Goal: Find specific page/section: Find specific page/section

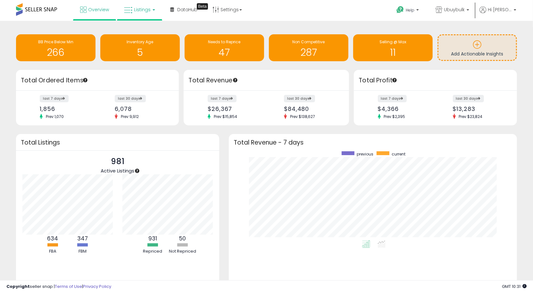
click at [143, 17] on link "Listings" at bounding box center [139, 9] width 41 height 19
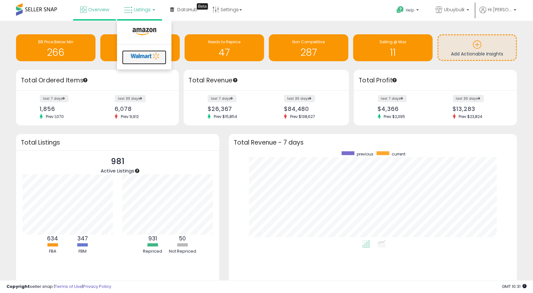
click at [140, 57] on icon at bounding box center [145, 56] width 34 height 10
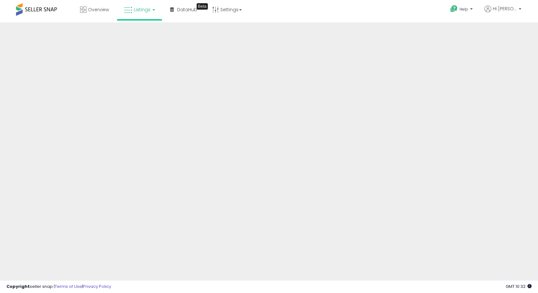
click at [148, 12] on span "Listings" at bounding box center [142, 9] width 17 height 6
click at [142, 54] on icon at bounding box center [145, 56] width 34 height 10
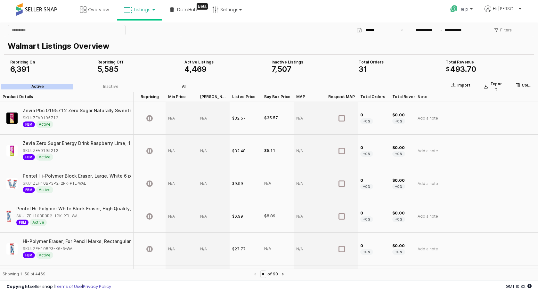
click at [185, 84] on label "All" at bounding box center [183, 87] width 73 height 6
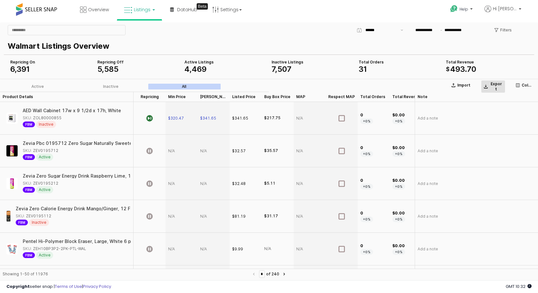
click at [486, 87] on icon "App Frame" at bounding box center [486, 87] width 4 height 1
